Goal: Task Accomplishment & Management: Use online tool/utility

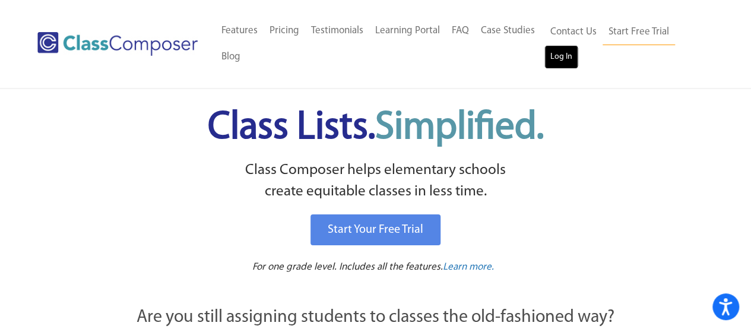
click at [556, 60] on link "Log In" at bounding box center [562, 57] width 34 height 24
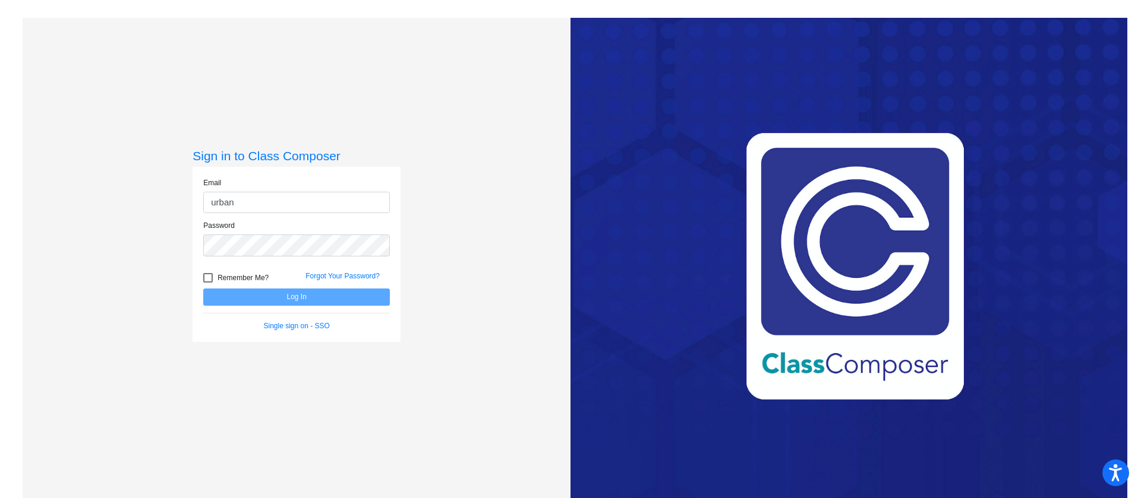
type input "[EMAIL_ADDRESS][DOMAIN_NAME]"
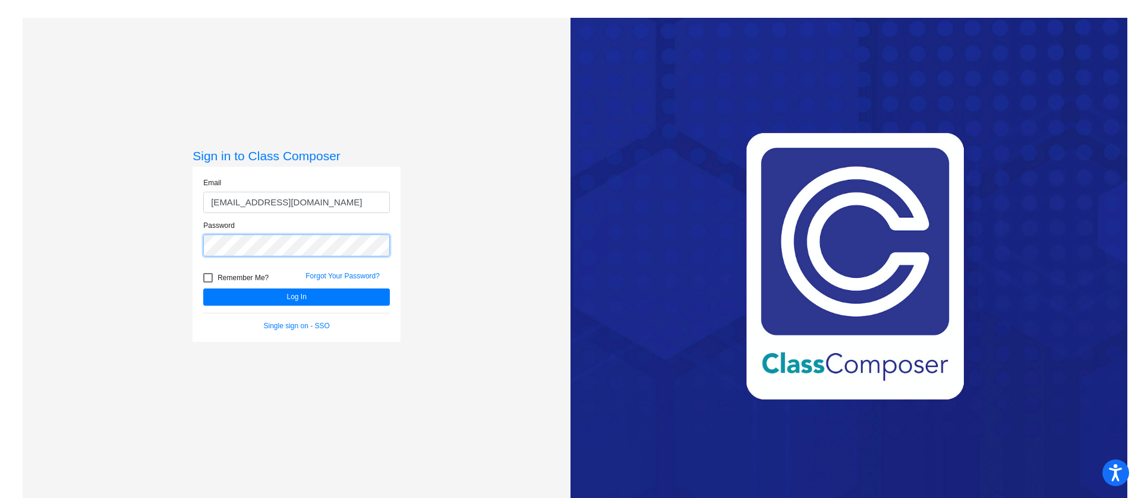
click at [203, 289] on button "Log In" at bounding box center [296, 297] width 187 height 17
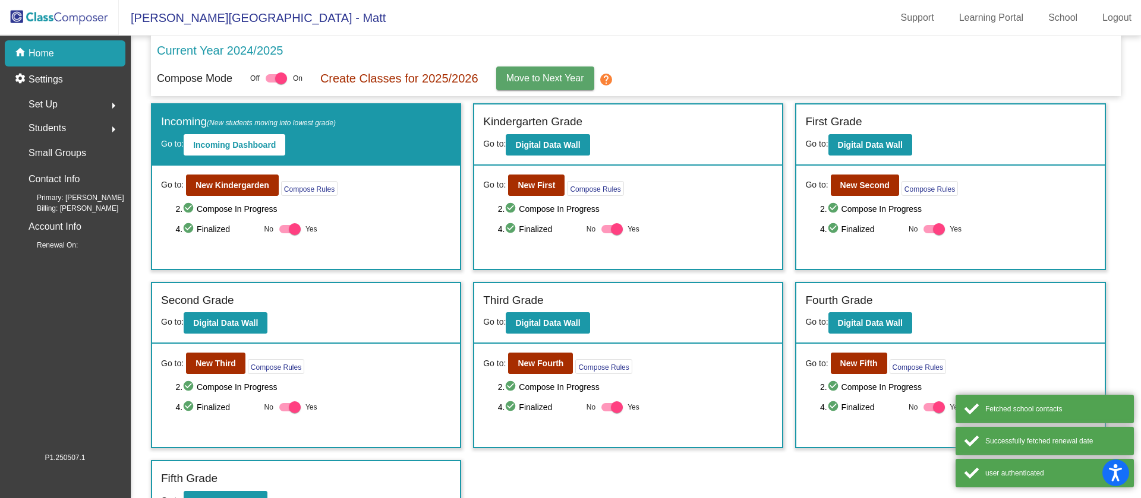
scroll to position [26, 0]
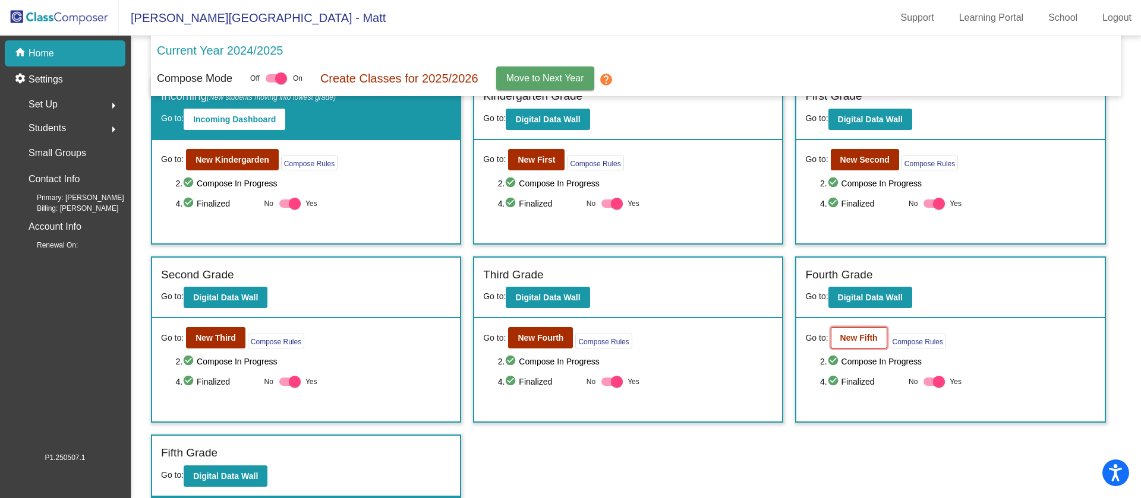
click at [857, 339] on b "New Fifth" at bounding box center [858, 338] width 37 height 10
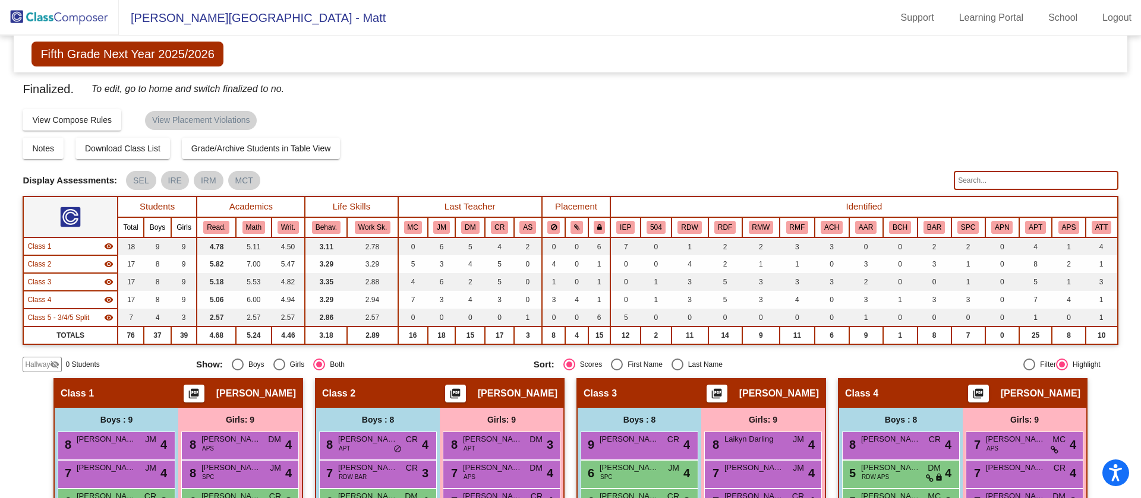
click at [70, 15] on img at bounding box center [59, 17] width 119 height 35
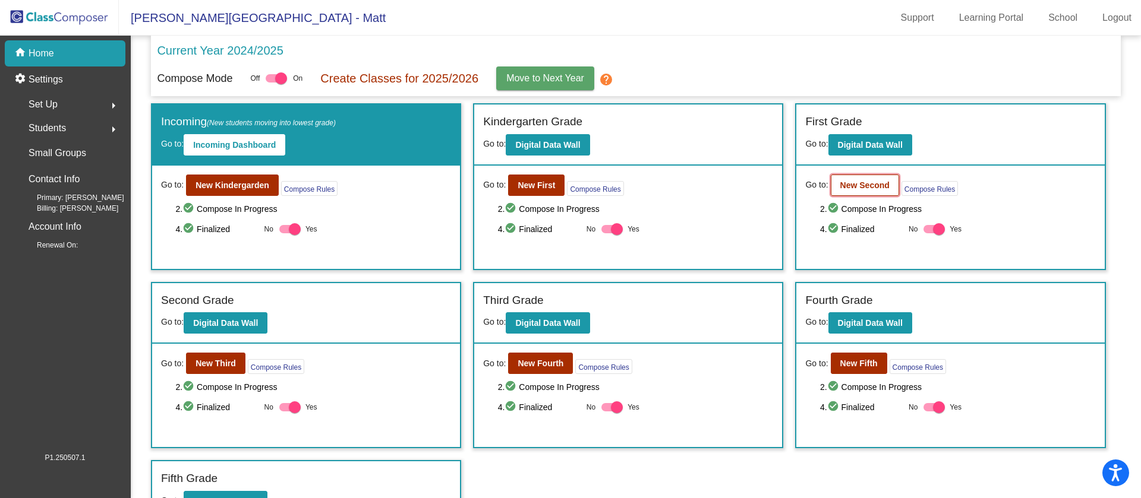
click at [852, 192] on button "New Second" at bounding box center [865, 185] width 68 height 21
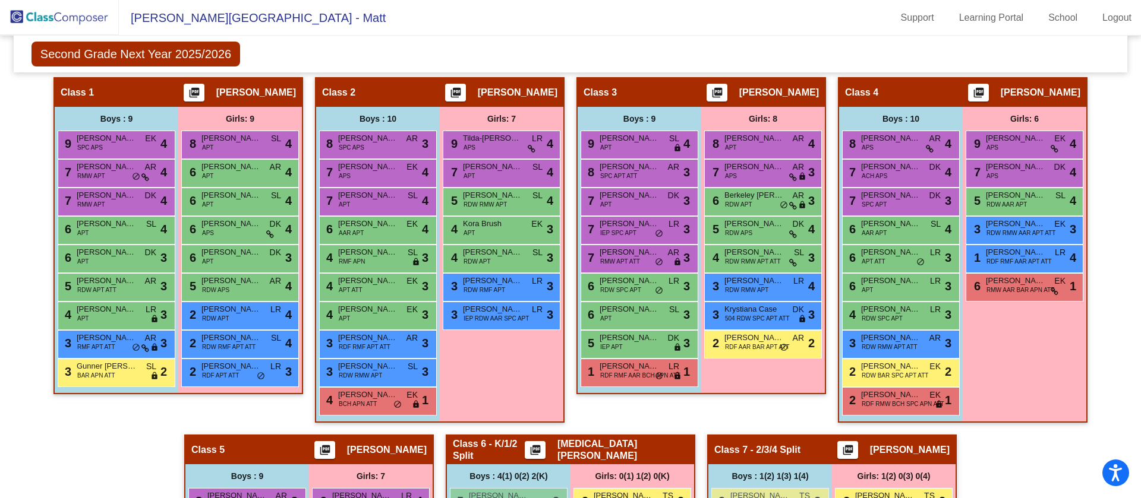
scroll to position [337, 0]
click at [898, 368] on span "[PERSON_NAME]" at bounding box center [890, 367] width 59 height 12
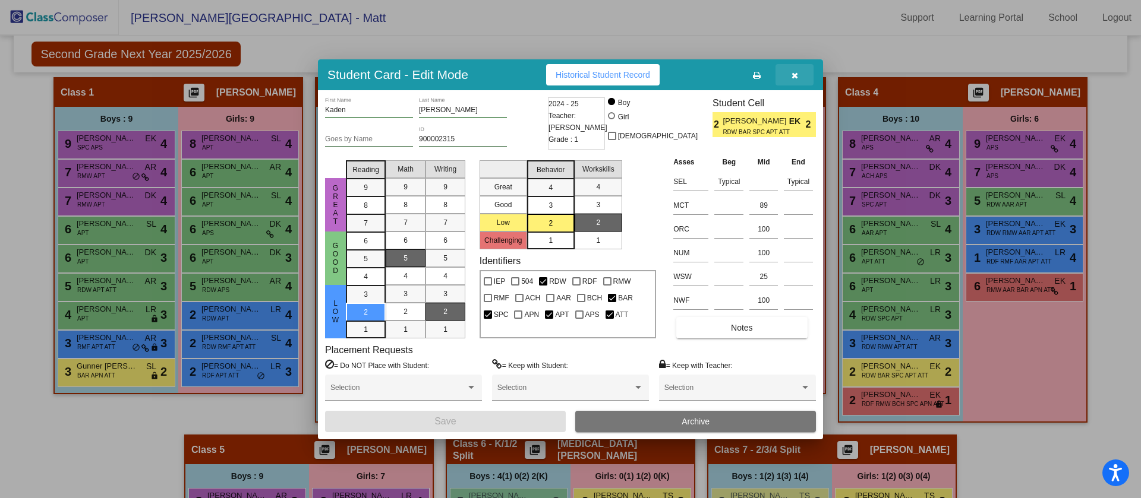
click at [795, 75] on icon "button" at bounding box center [794, 75] width 7 height 8
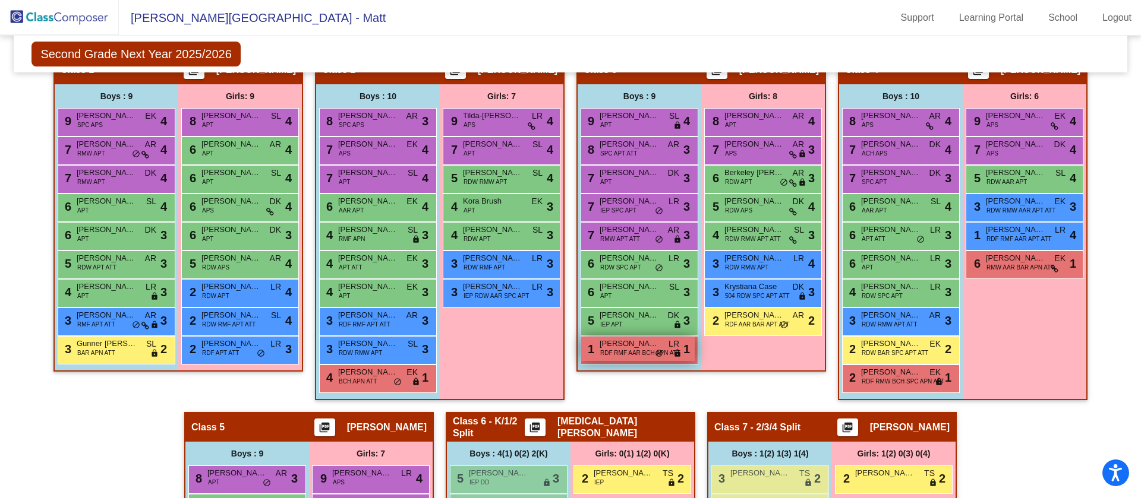
scroll to position [361, 0]
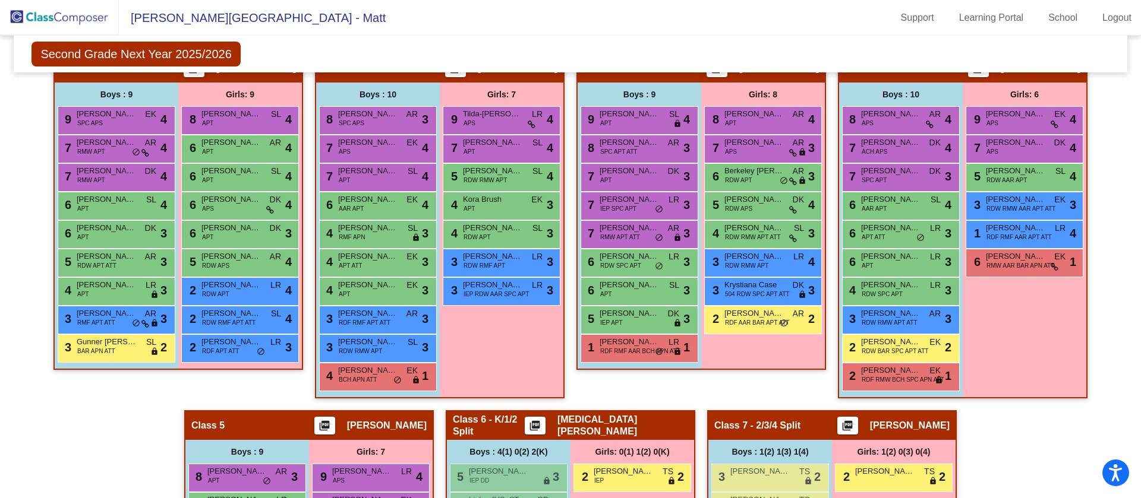
click at [56, 0] on img at bounding box center [59, 17] width 119 height 35
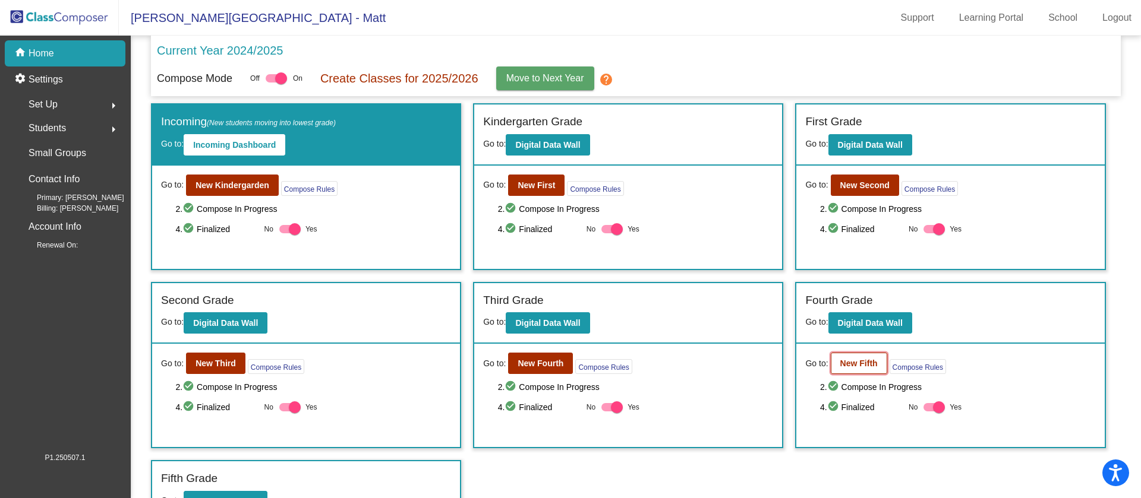
click at [847, 362] on b "New Fifth" at bounding box center [858, 364] width 37 height 10
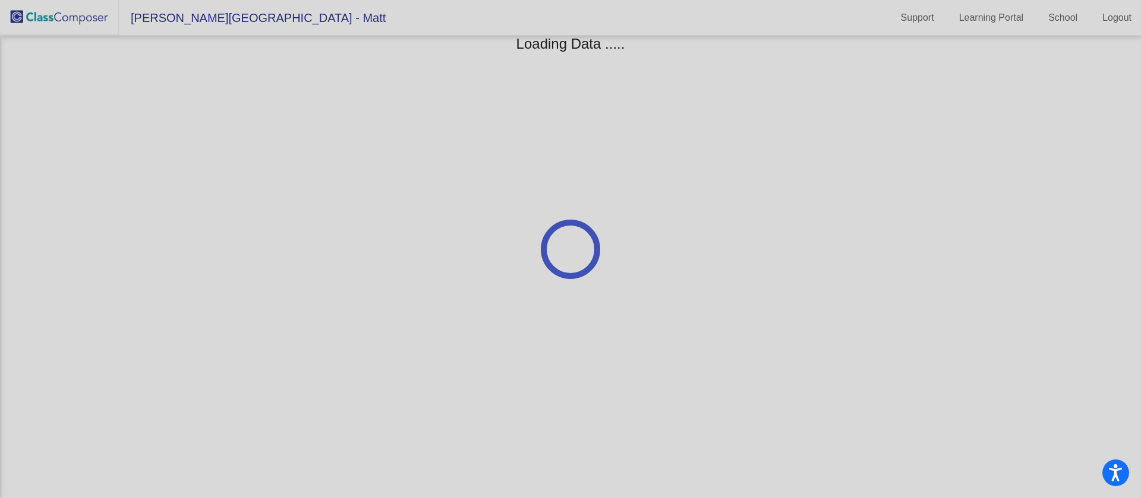
click at [847, 362] on div at bounding box center [570, 249] width 1141 height 498
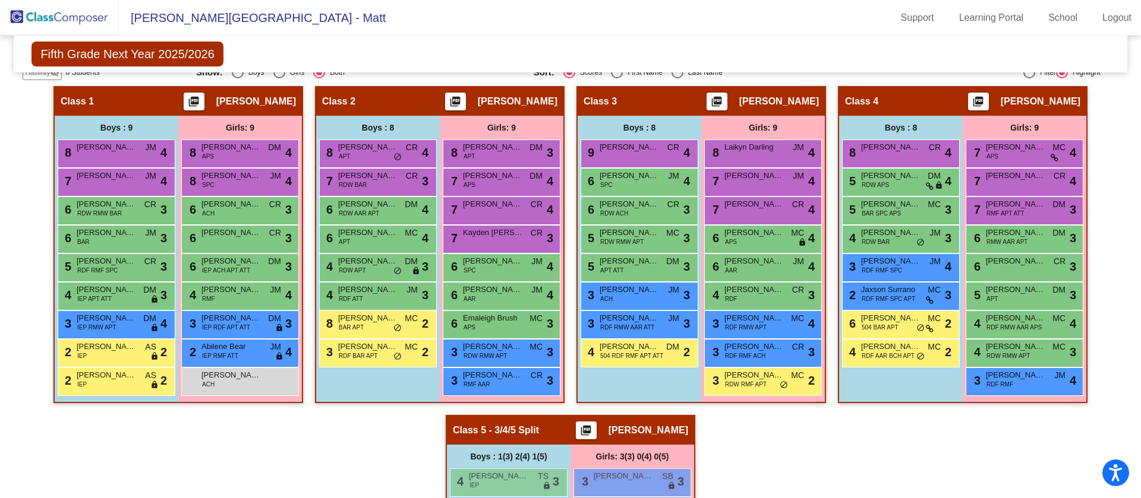
scroll to position [304, 0]
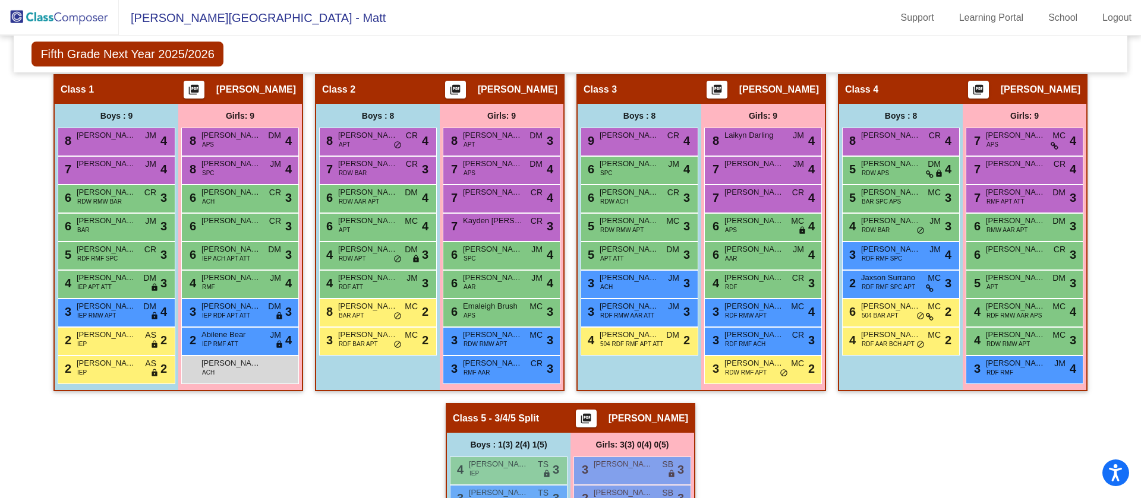
click at [78, 20] on img at bounding box center [59, 17] width 119 height 35
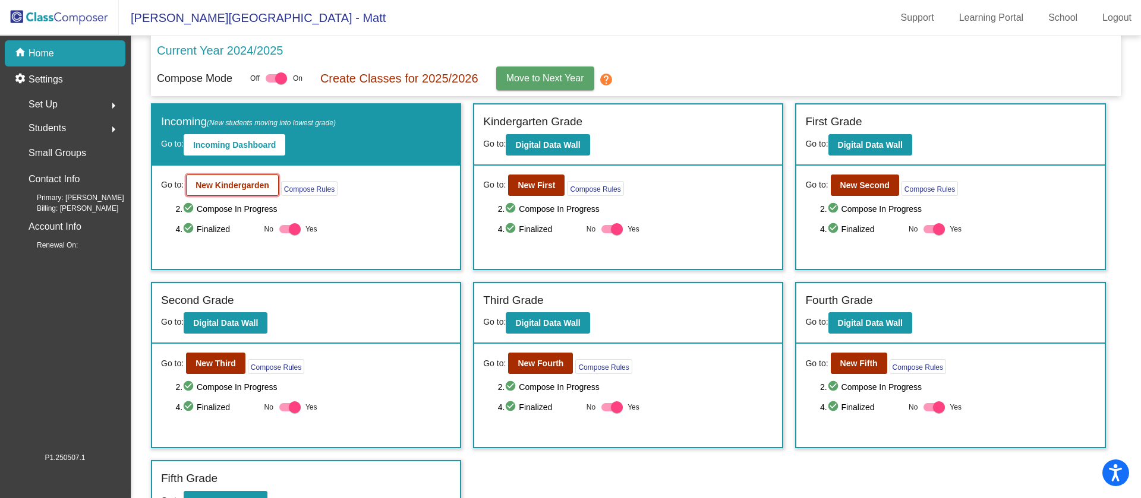
click at [248, 186] on b "New Kindergarden" at bounding box center [232, 186] width 74 height 10
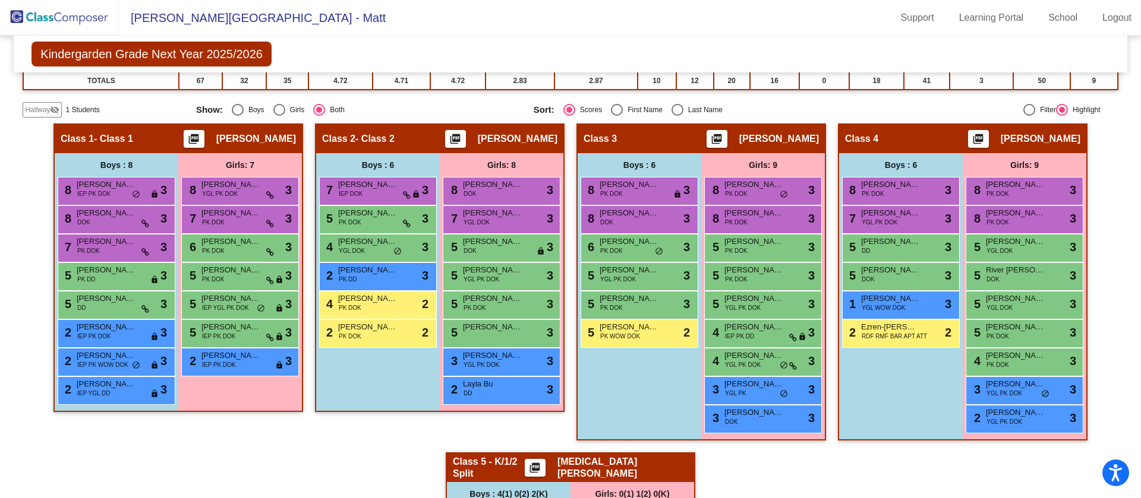
scroll to position [257, 0]
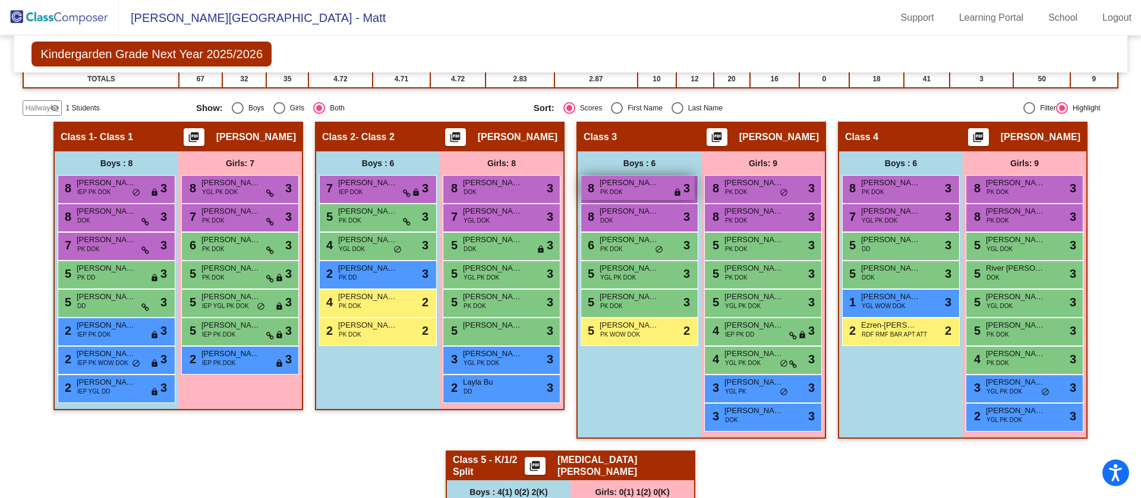
click at [617, 182] on span "[PERSON_NAME]" at bounding box center [628, 183] width 59 height 12
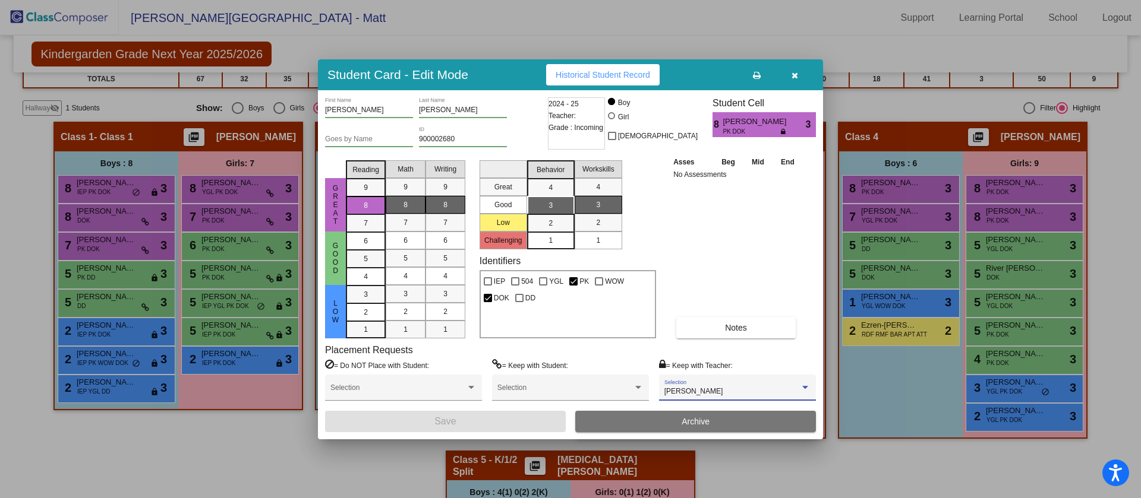
click at [726, 393] on div "[PERSON_NAME]" at bounding box center [731, 392] width 135 height 8
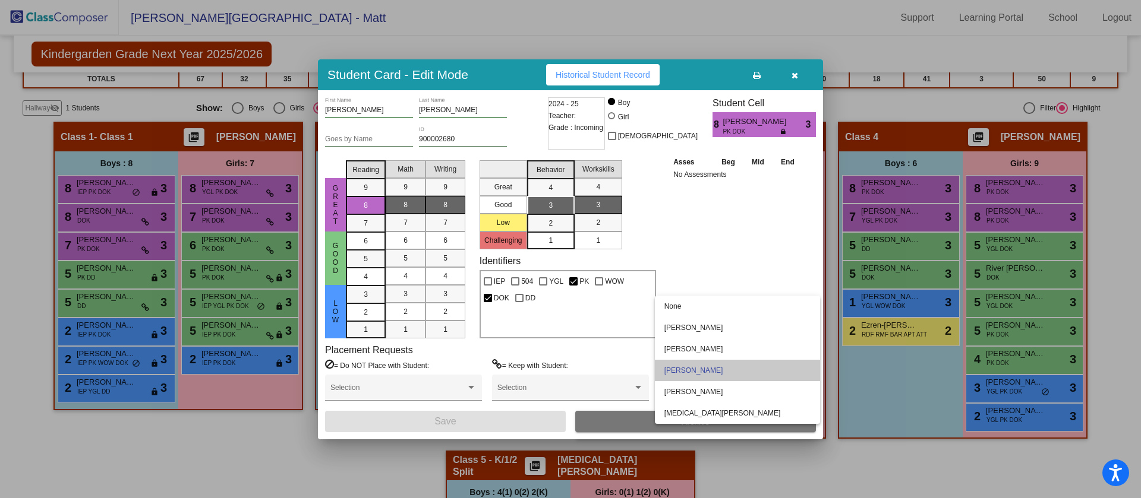
click at [693, 372] on span "[PERSON_NAME]" at bounding box center [737, 370] width 146 height 21
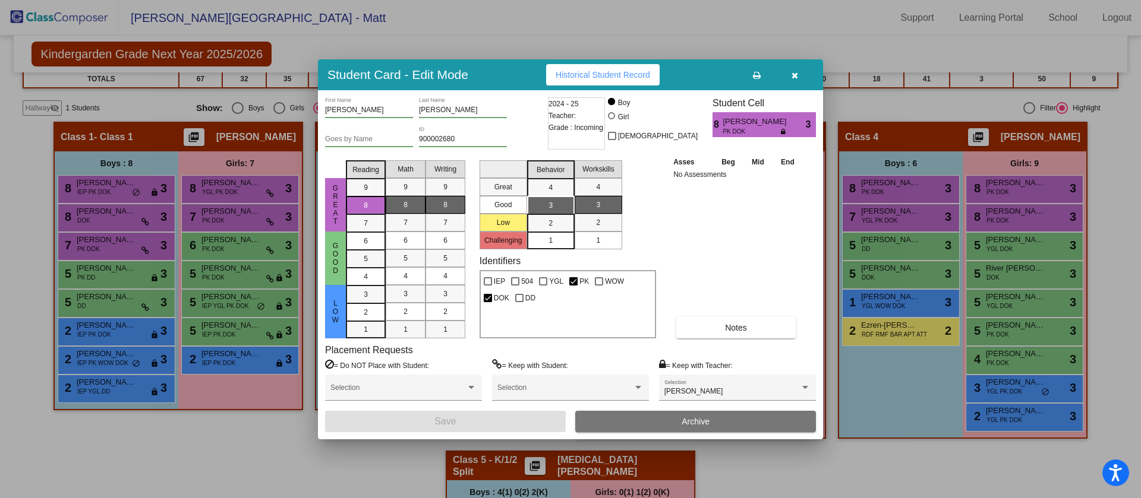
click at [690, 256] on div "Asses Beg Mid End No Assessments Notes" at bounding box center [736, 247] width 132 height 183
click at [693, 233] on div "Asses Beg Mid End No Assessments Notes" at bounding box center [736, 247] width 132 height 183
click at [792, 73] on icon "button" at bounding box center [794, 75] width 7 height 8
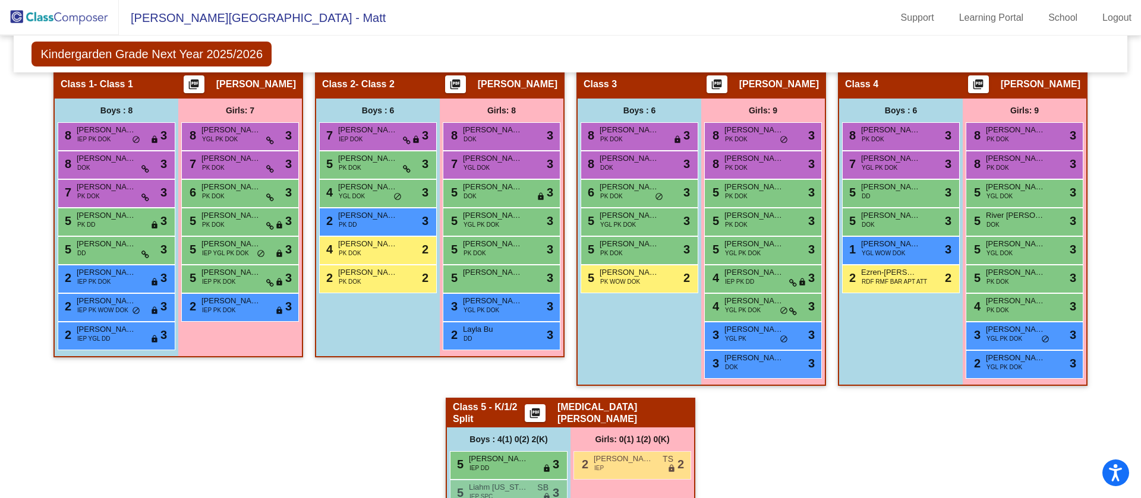
scroll to position [315, 0]
